Goal: Navigation & Orientation: Find specific page/section

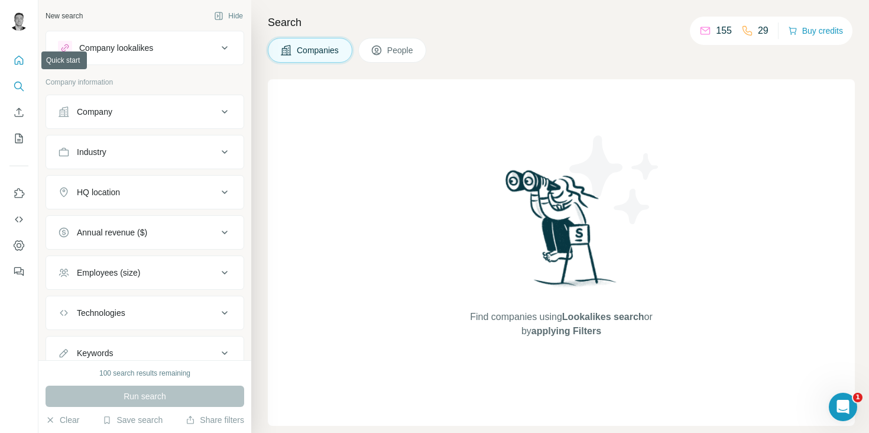
click at [24, 61] on icon "Quick start" at bounding box center [19, 60] width 12 height 12
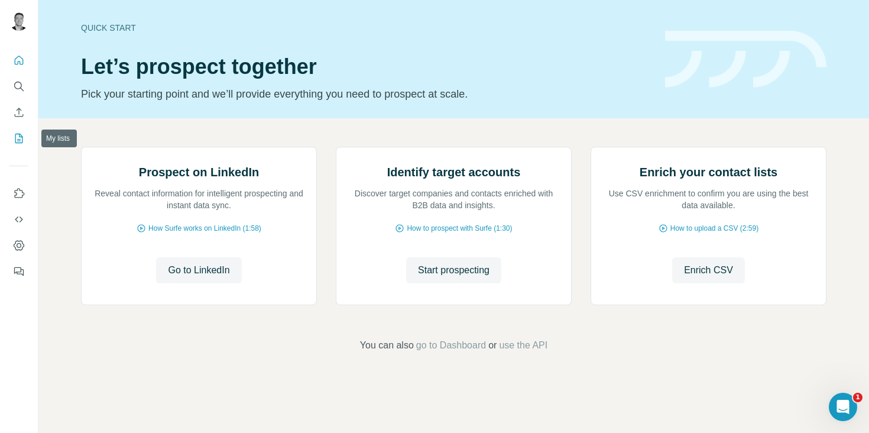
click at [17, 137] on icon "My lists" at bounding box center [19, 138] width 12 height 12
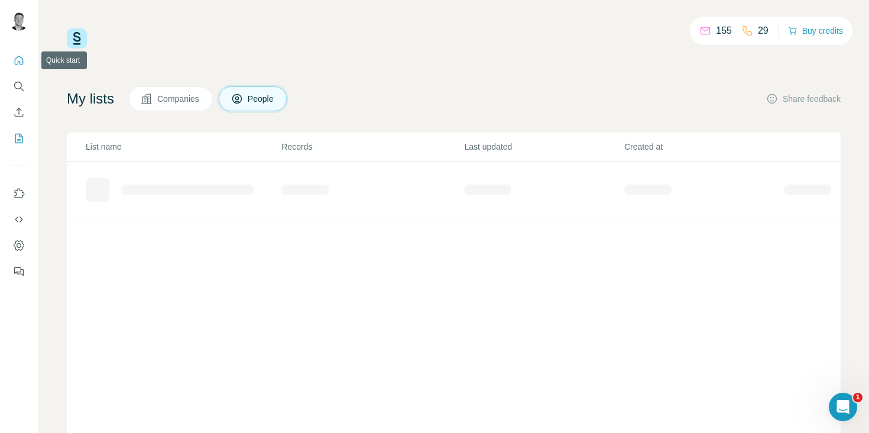
click at [21, 60] on icon "Quick start" at bounding box center [19, 60] width 12 height 12
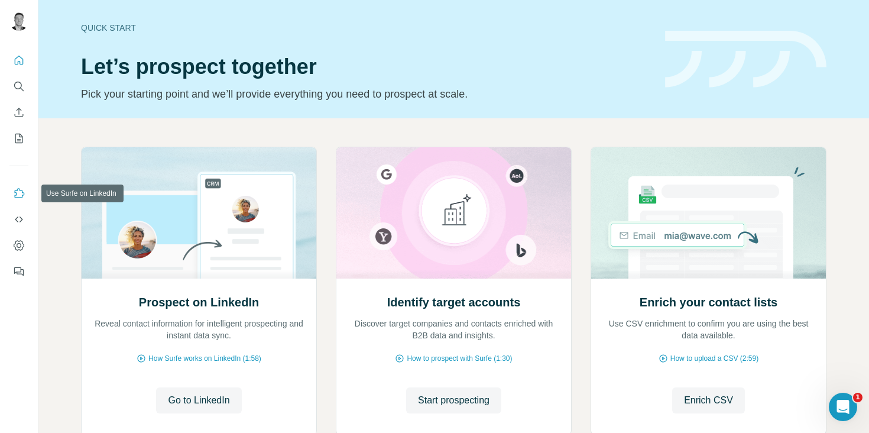
click at [15, 197] on icon "Use Surfe on LinkedIn" at bounding box center [20, 192] width 10 height 9
